Goal: Information Seeking & Learning: Understand process/instructions

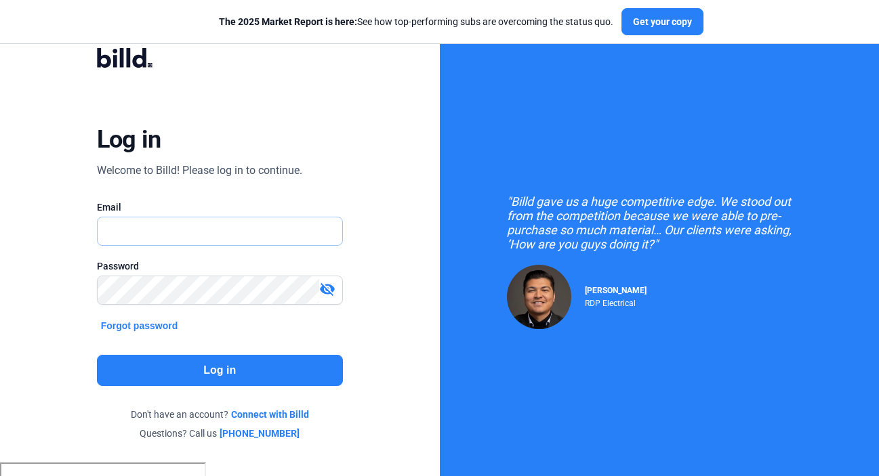
click at [241, 224] on input "text" at bounding box center [220, 232] width 245 height 28
type input "[EMAIL_ADDRESS][DOMAIN_NAME]"
click at [209, 355] on button "Log in" at bounding box center [220, 370] width 246 height 31
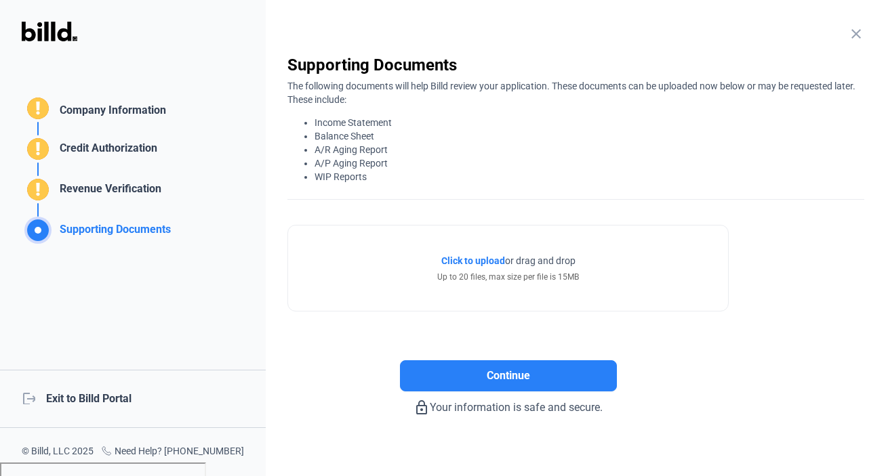
click at [840, 24] on div "close Company Information Please enter your company information below. Business…" at bounding box center [576, 238] width 620 height 476
click at [848, 31] on mat-icon "close" at bounding box center [856, 34] width 16 height 16
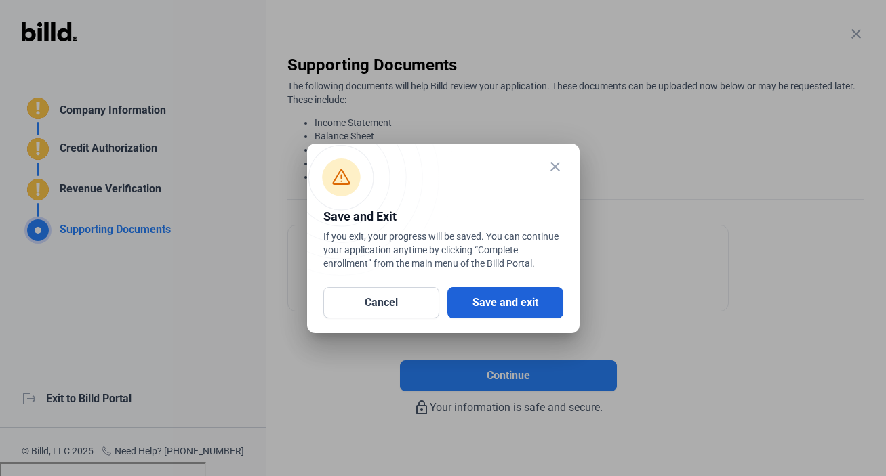
click at [512, 309] on button "Save and exit" at bounding box center [505, 302] width 116 height 31
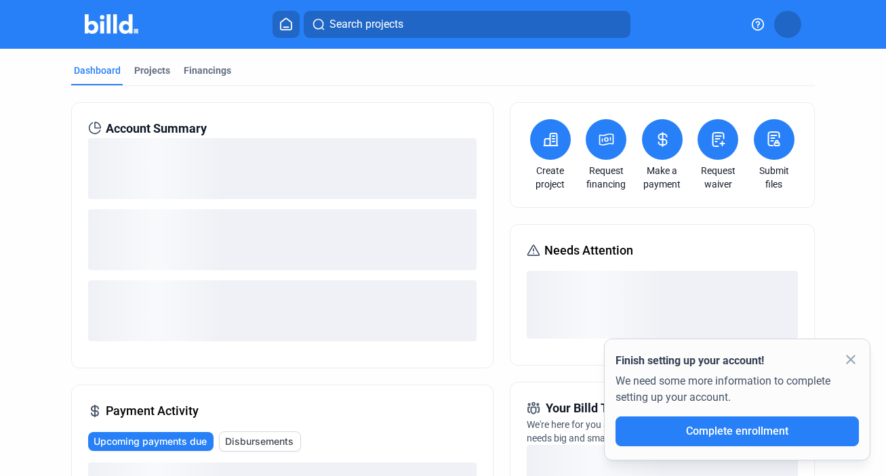
click at [753, 27] on icon at bounding box center [758, 24] width 12 height 12
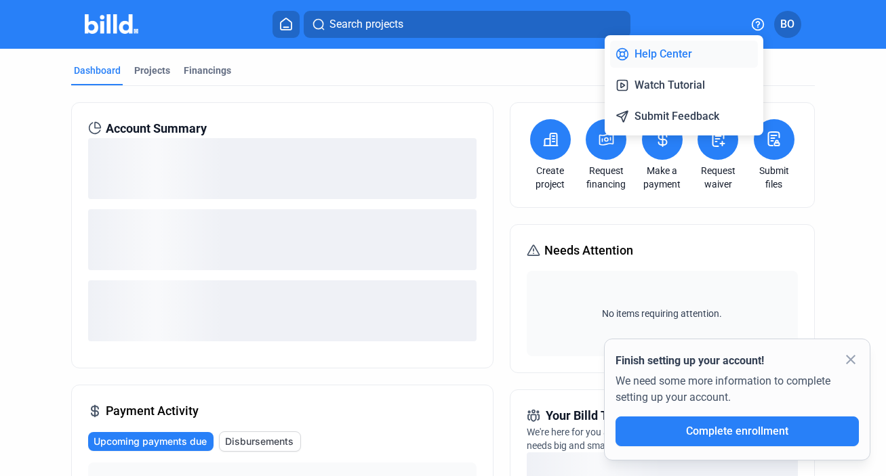
click at [684, 49] on button "Help Center" at bounding box center [684, 54] width 148 height 27
